Goal: Task Accomplishment & Management: Manage account settings

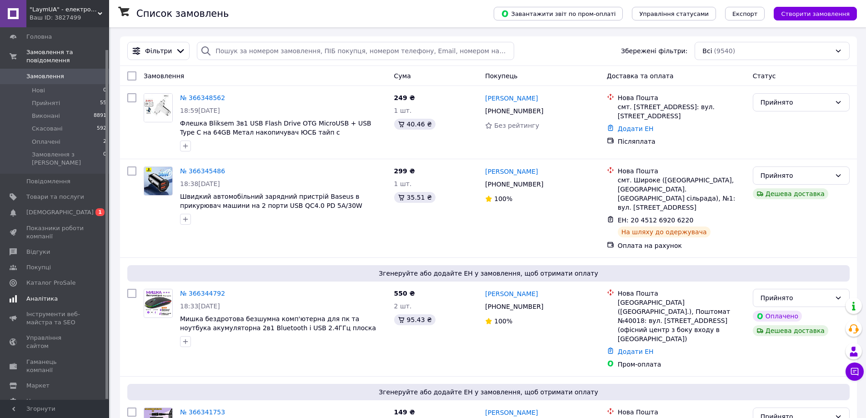
click at [47, 295] on span "Аналітика" at bounding box center [41, 299] width 31 height 8
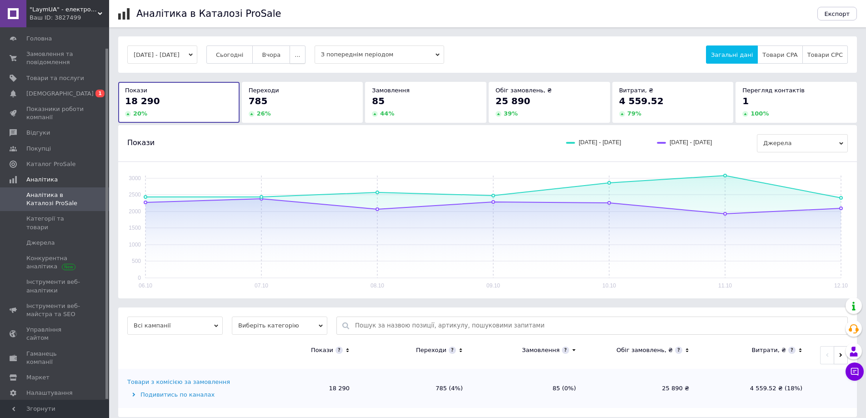
click at [300, 56] on span "..." at bounding box center [297, 54] width 5 height 7
click at [305, 105] on button "2 тижні" at bounding box center [279, 108] width 51 height 18
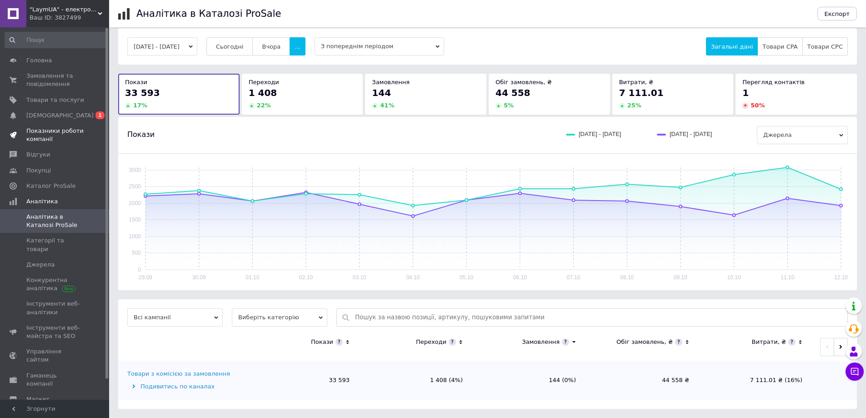
click at [57, 132] on span "Показники роботи компанії" at bounding box center [55, 135] width 58 height 16
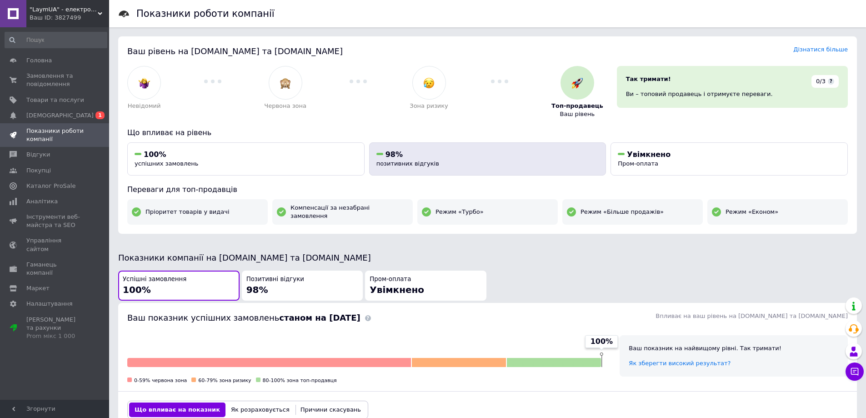
click at [420, 154] on div "98%" at bounding box center [488, 155] width 223 height 10
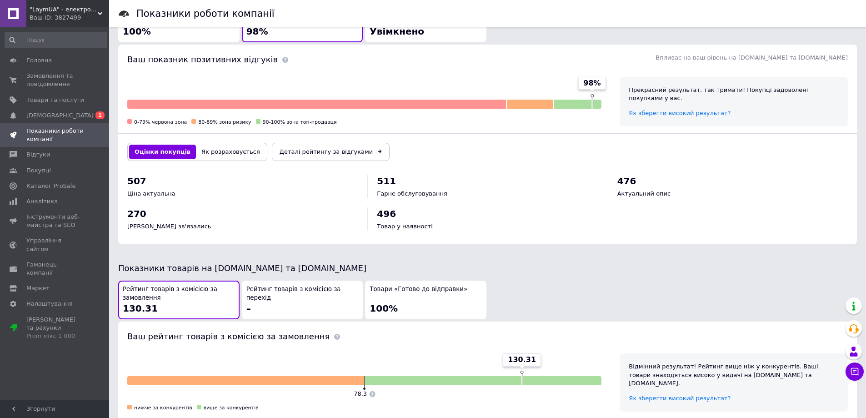
scroll to position [262, 0]
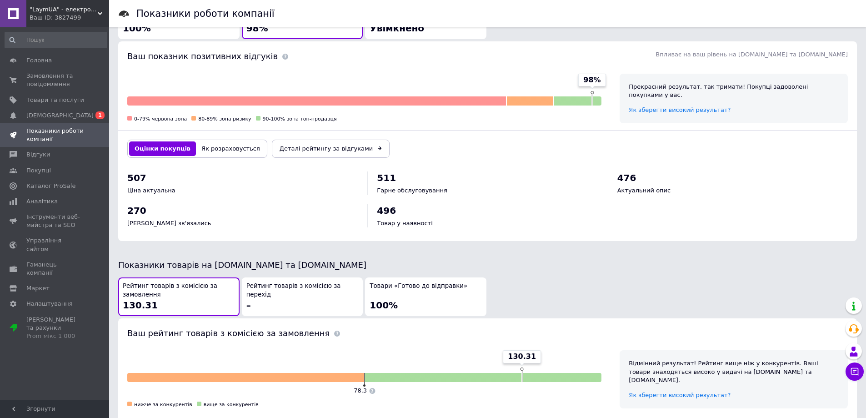
click at [209, 141] on button "Як розраховується" at bounding box center [231, 148] width 70 height 15
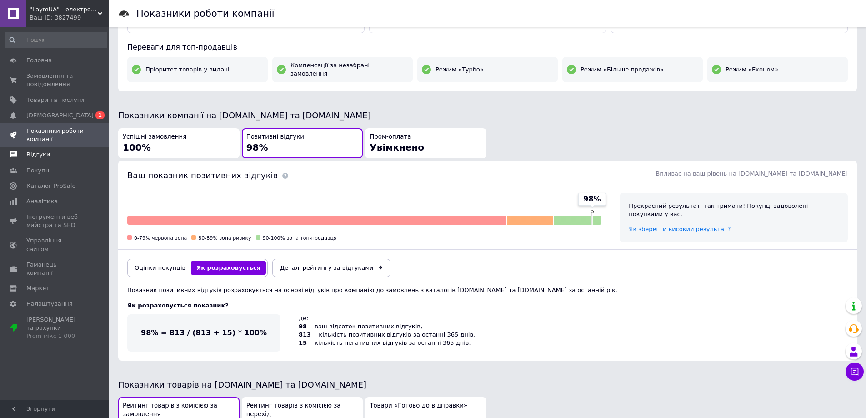
scroll to position [125, 0]
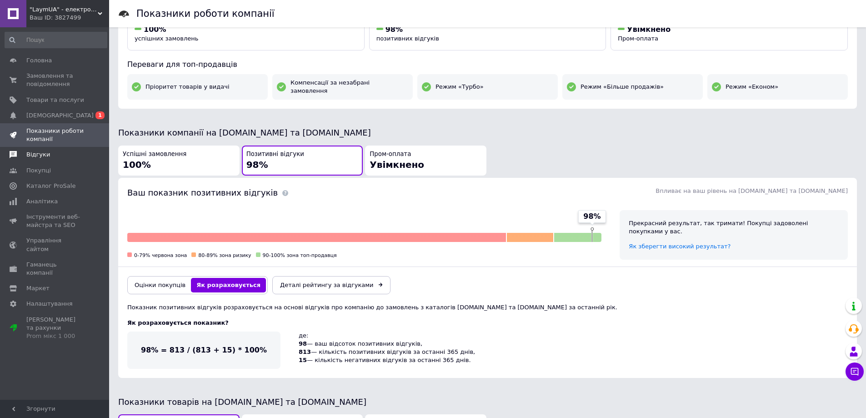
click at [49, 151] on span "Відгуки" at bounding box center [55, 155] width 58 height 8
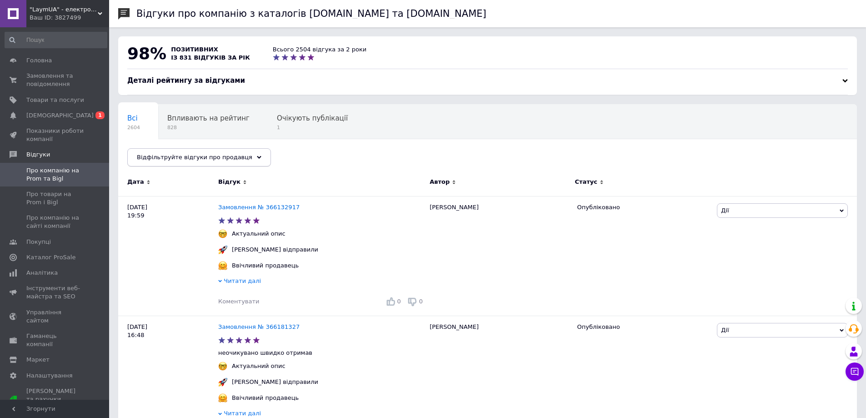
click at [231, 161] on span "Відфільтруйте відгуки про продавця" at bounding box center [195, 157] width 116 height 7
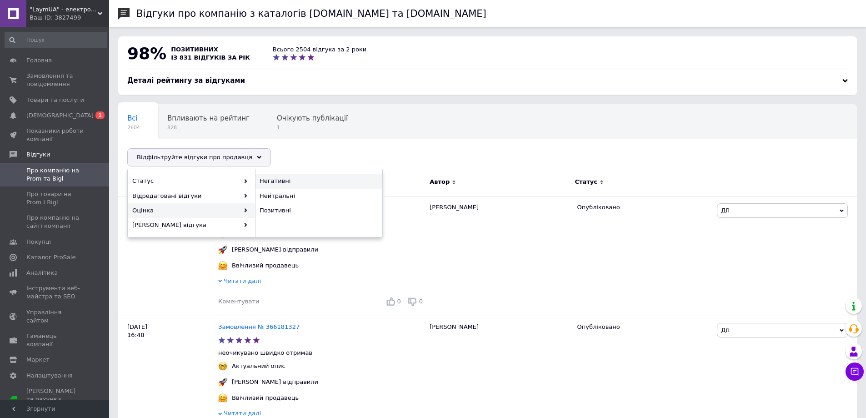
click at [282, 182] on span "Негативні" at bounding box center [318, 181] width 116 height 8
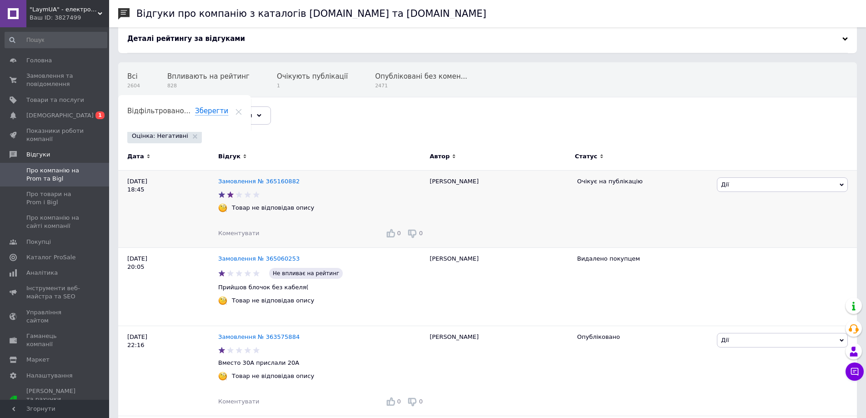
scroll to position [45, 0]
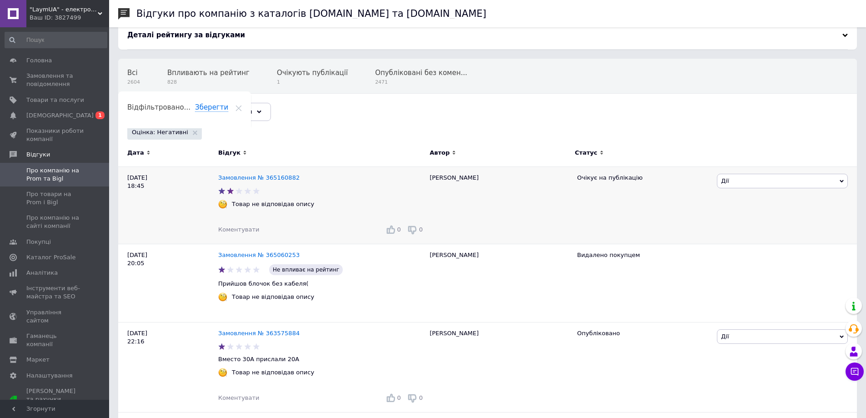
click at [763, 180] on span "Дії" at bounding box center [782, 181] width 131 height 15
click at [752, 234] on li "Оскаржити" at bounding box center [783, 237] width 130 height 13
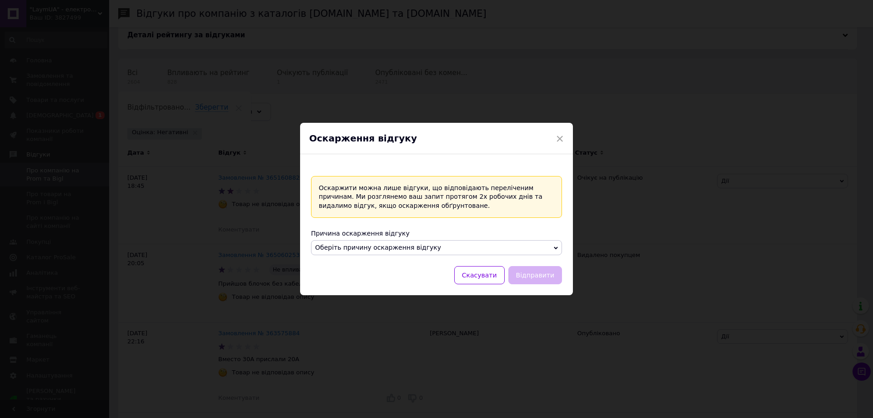
click at [360, 249] on span "Оберіть причину оскарження відгуку" at bounding box center [378, 247] width 126 height 7
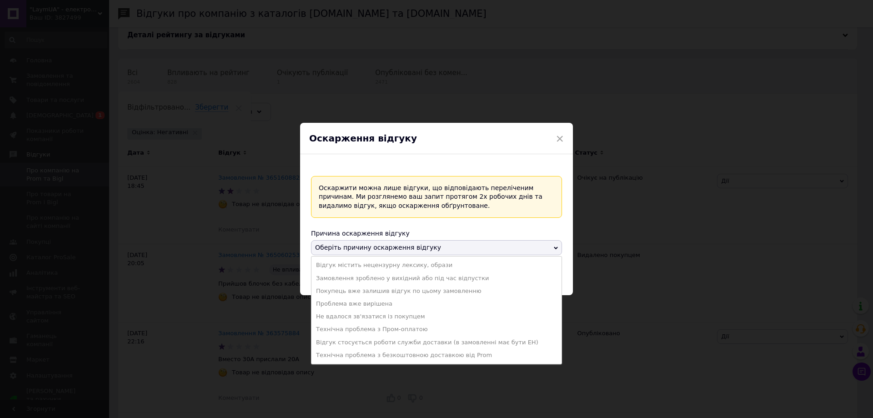
click at [184, 279] on div "× Оскарження відгуку Оскаржити можна лише відгуки, що відповідають переліченим …" at bounding box center [436, 209] width 873 height 418
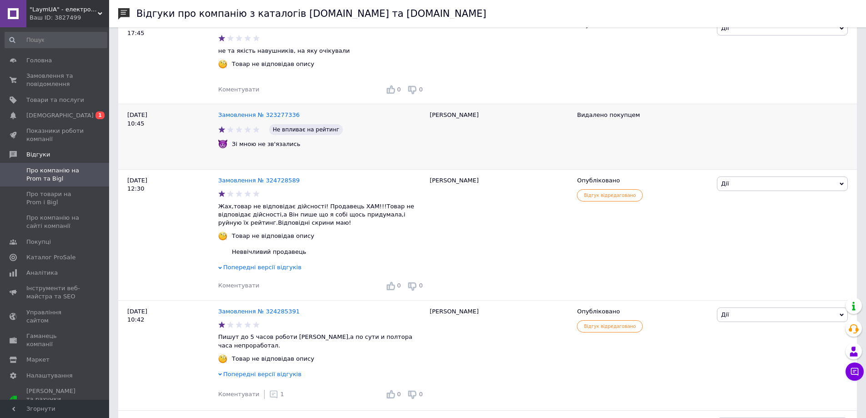
scroll to position [1455, 0]
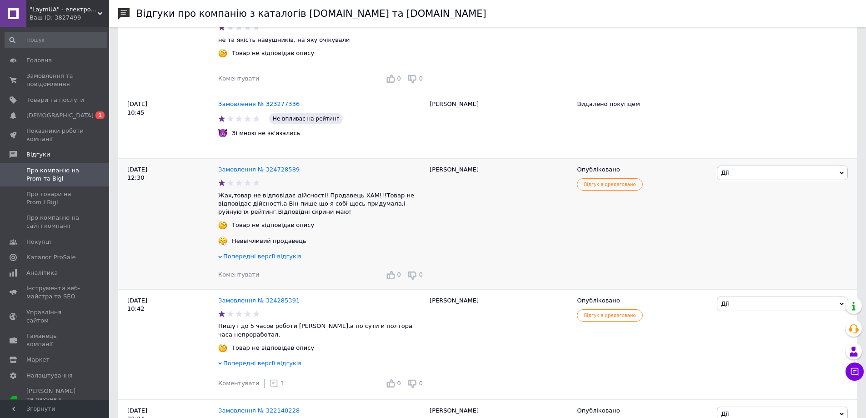
click at [258, 257] on span "Попередні версії відгуків" at bounding box center [262, 256] width 78 height 7
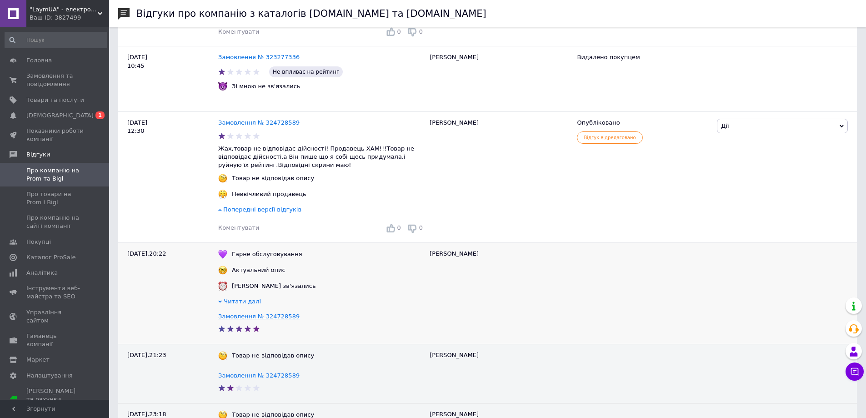
scroll to position [1501, 0]
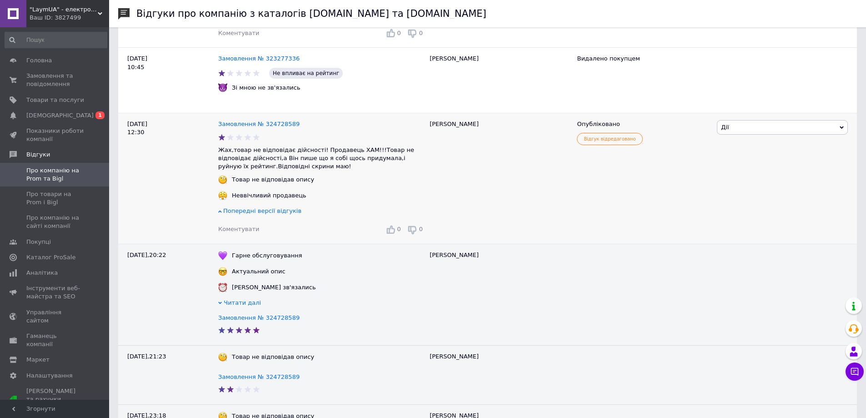
click at [256, 213] on span "Попередні версії відгуків" at bounding box center [262, 210] width 78 height 7
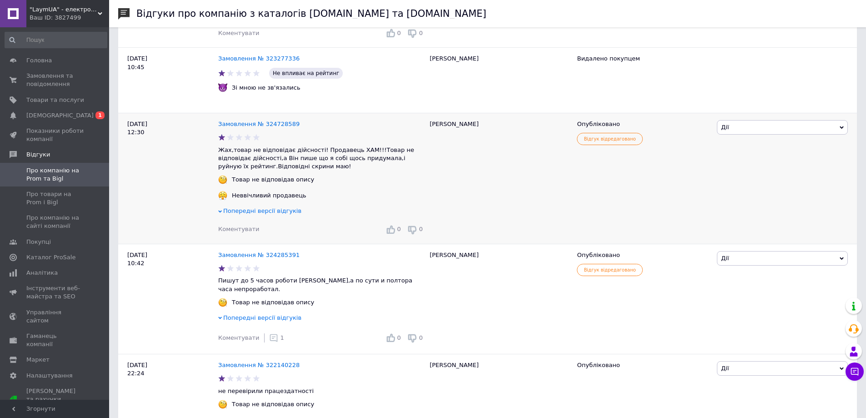
click at [256, 213] on span "Попередні версії відгуків" at bounding box center [262, 210] width 78 height 7
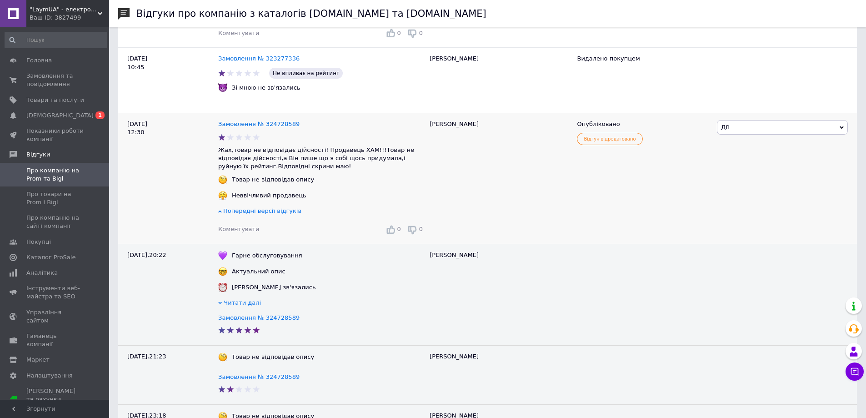
click at [252, 212] on span "Попередні версії відгуків" at bounding box center [262, 210] width 78 height 7
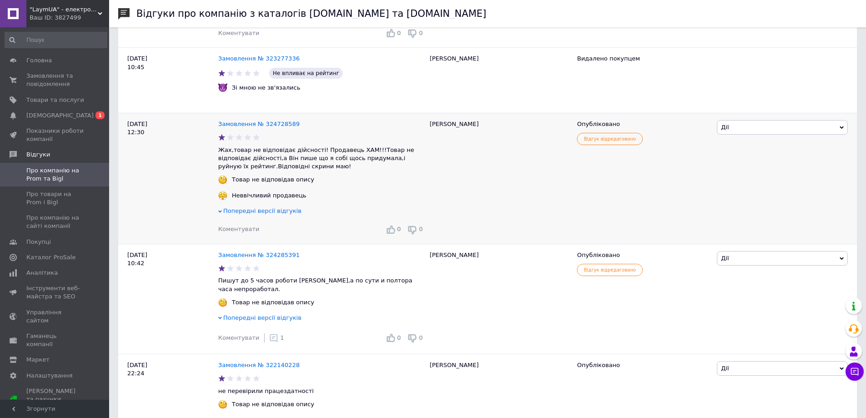
click at [247, 212] on span "Попередні версії відгуків" at bounding box center [262, 210] width 78 height 7
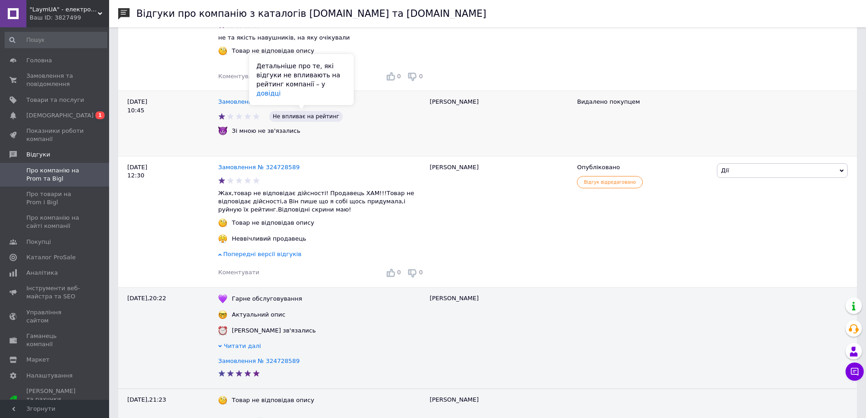
scroll to position [1455, 0]
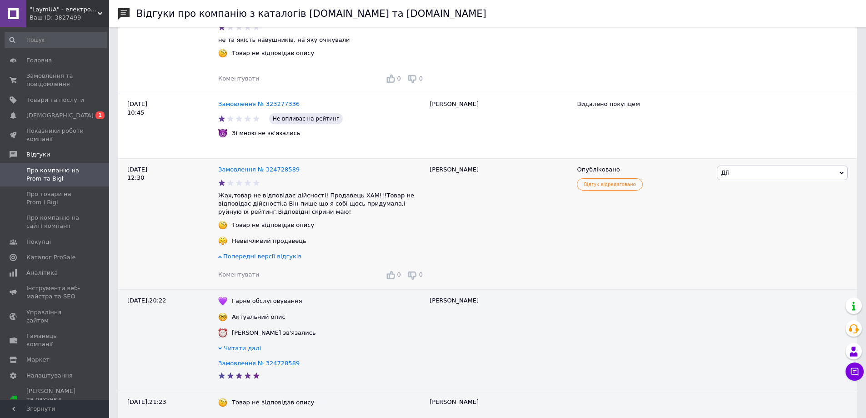
click at [253, 257] on span "Попередні версії відгуків" at bounding box center [262, 256] width 78 height 7
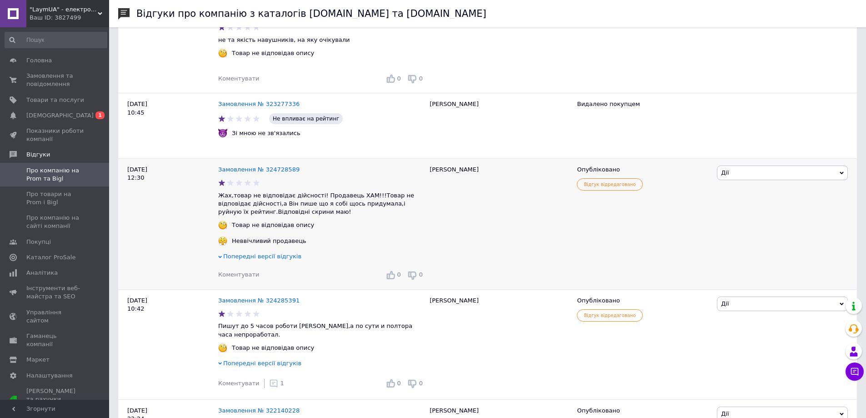
click at [242, 260] on span "Попередні версії відгуків" at bounding box center [262, 256] width 78 height 7
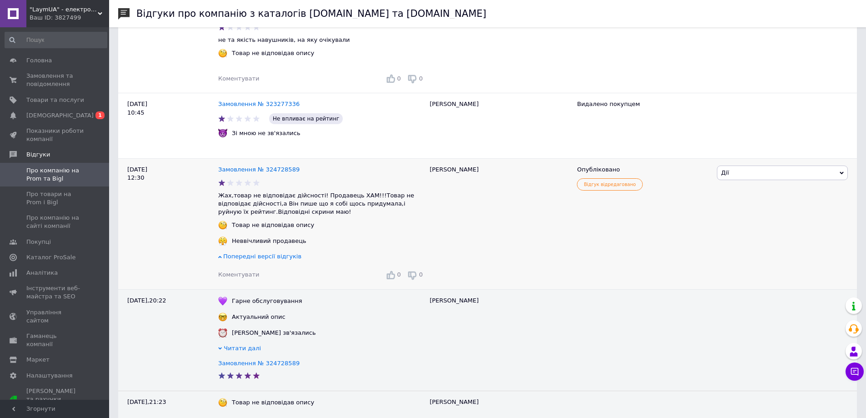
click at [244, 258] on span "Попередні версії відгуків" at bounding box center [262, 256] width 78 height 7
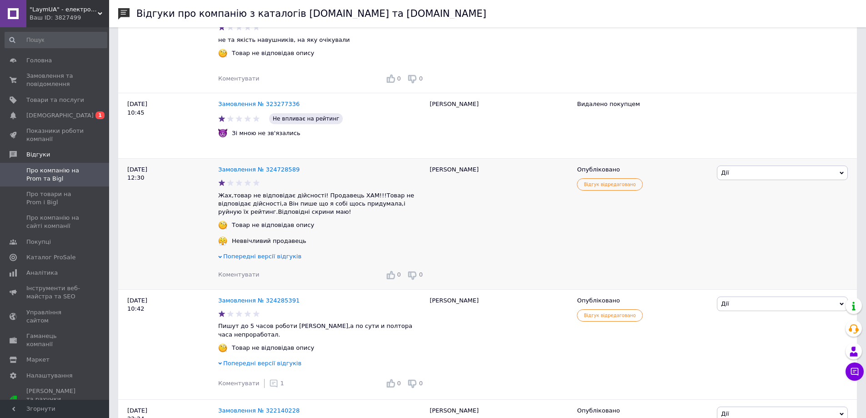
click at [236, 257] on span "Попередні версії відгуків" at bounding box center [262, 256] width 78 height 7
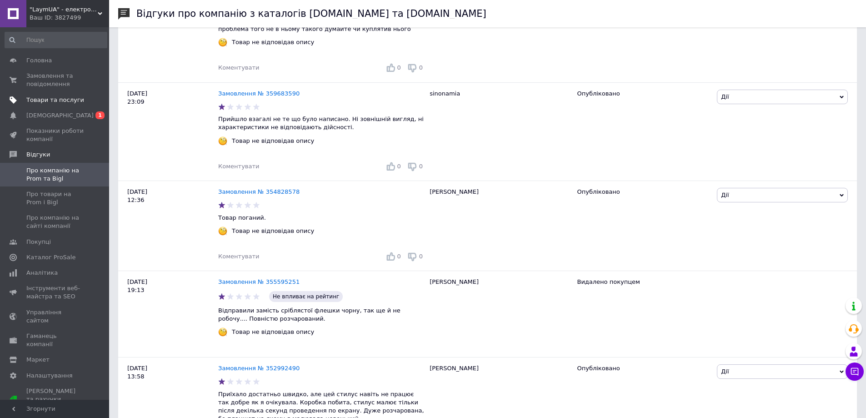
scroll to position [471, 0]
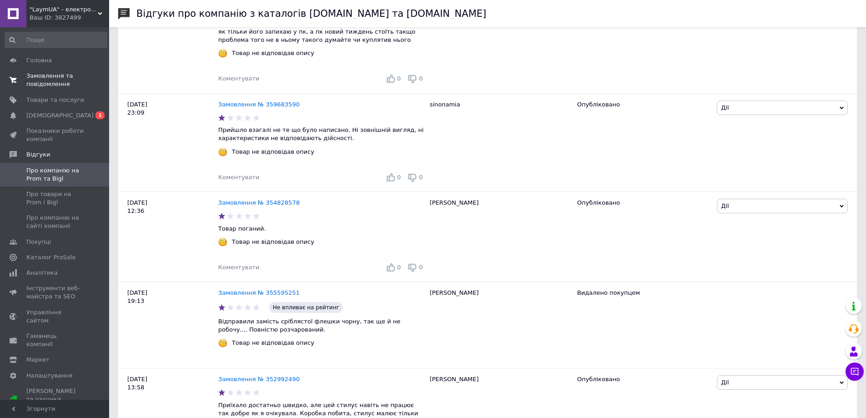
click at [45, 81] on span "Замовлення та повідомлення" at bounding box center [55, 80] width 58 height 16
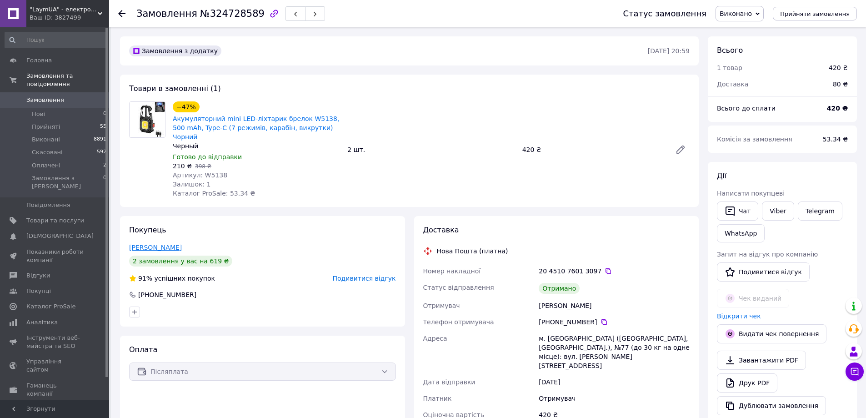
click at [144, 244] on link "[PERSON_NAME]" at bounding box center [155, 247] width 53 height 7
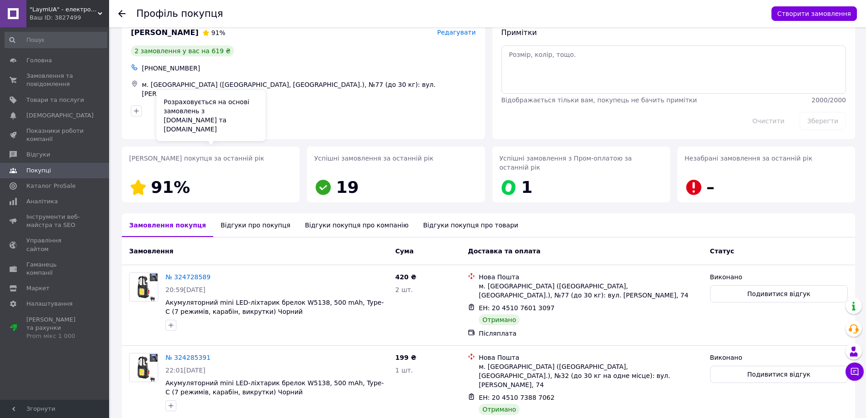
scroll to position [58, 0]
